Goal: Information Seeking & Learning: Learn about a topic

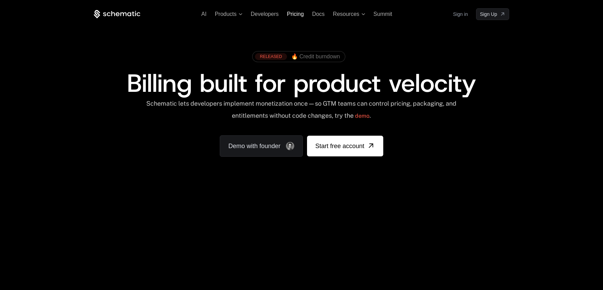
click at [298, 14] on span "Pricing" at bounding box center [295, 14] width 17 height 6
click at [320, 56] on span "🔥 Credit burndown" at bounding box center [315, 57] width 49 height 6
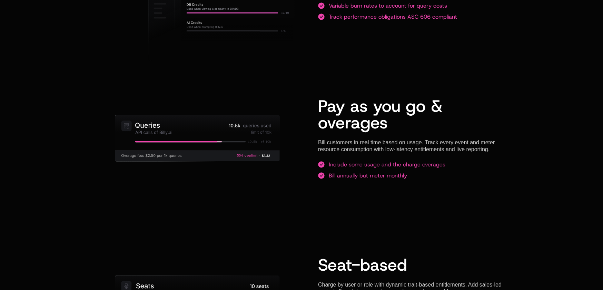
scroll to position [709, 0]
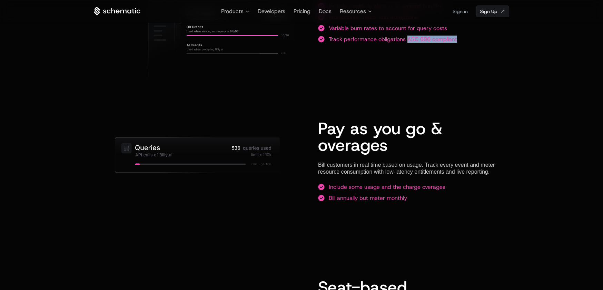
drag, startPoint x: 462, startPoint y: 42, endPoint x: 408, endPoint y: 40, distance: 54.2
click at [408, 40] on li "Track performance obligations ASC 606 compliant" at bounding box center [413, 39] width 191 height 7
copy div "ASC 606 compliant"
